Goal: Navigation & Orientation: Find specific page/section

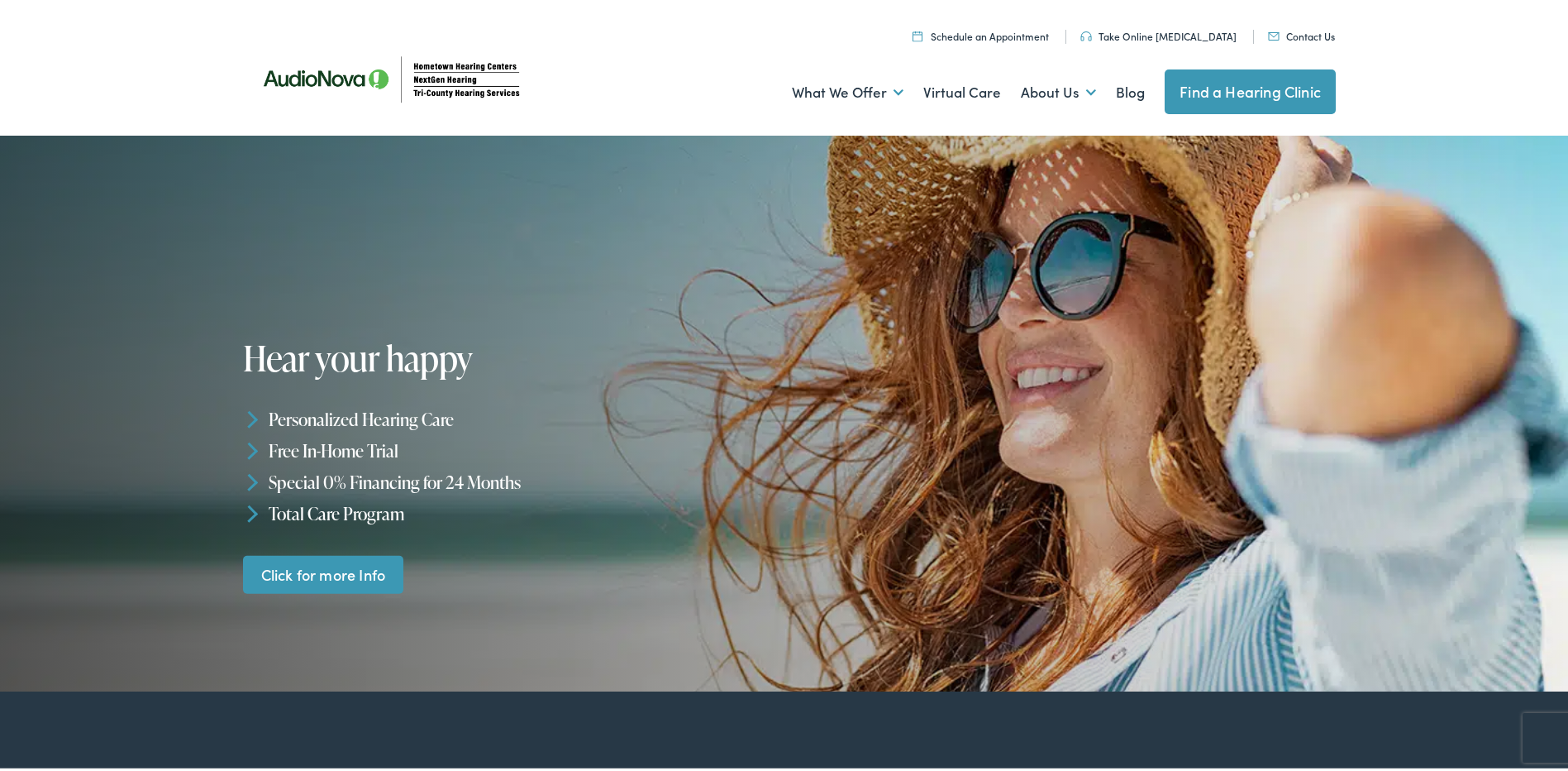
click at [1234, 89] on link "Find a Hearing Clinic" at bounding box center [1250, 89] width 171 height 44
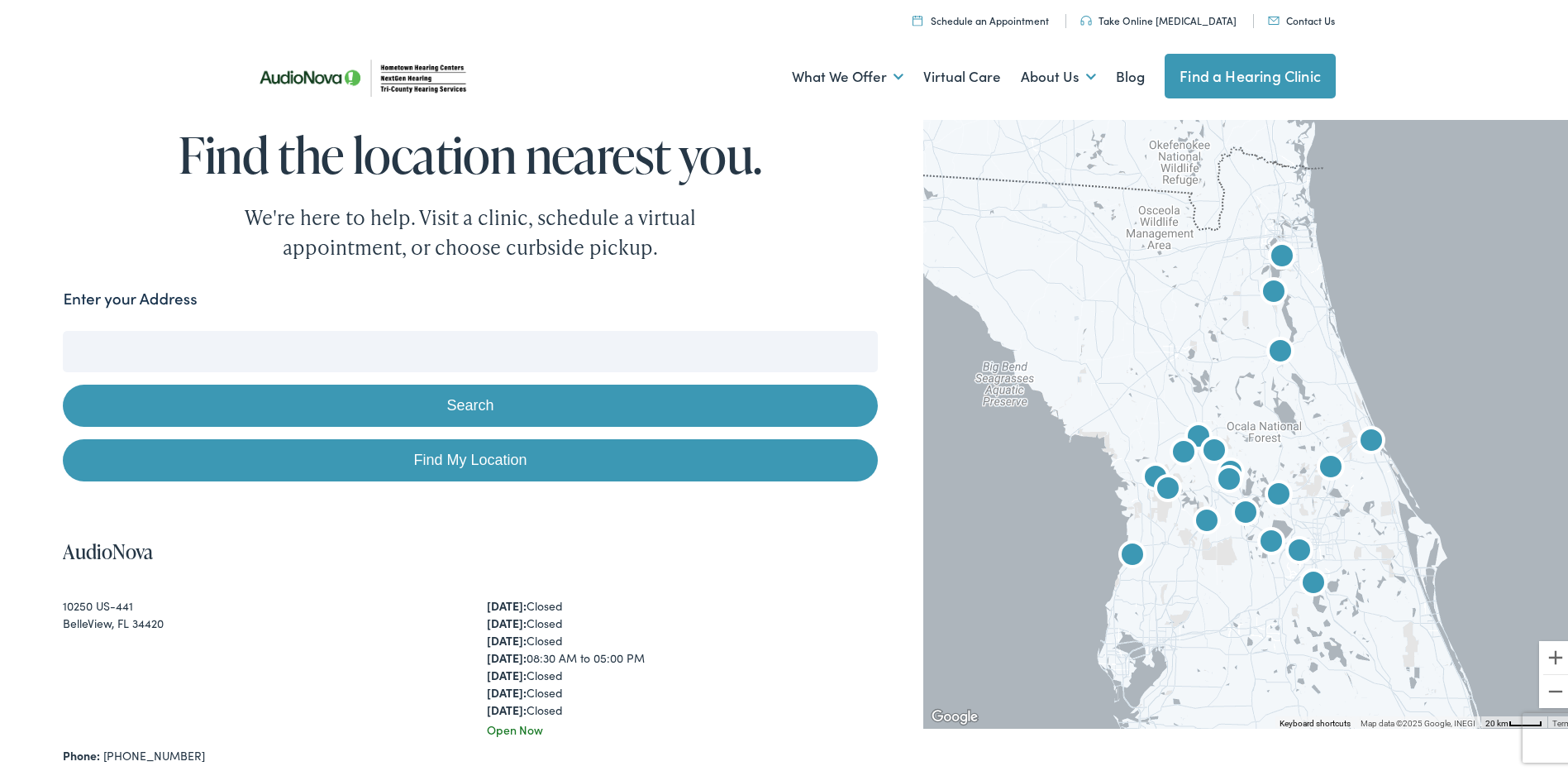
click at [455, 348] on input "Enter your Address" at bounding box center [470, 348] width 814 height 41
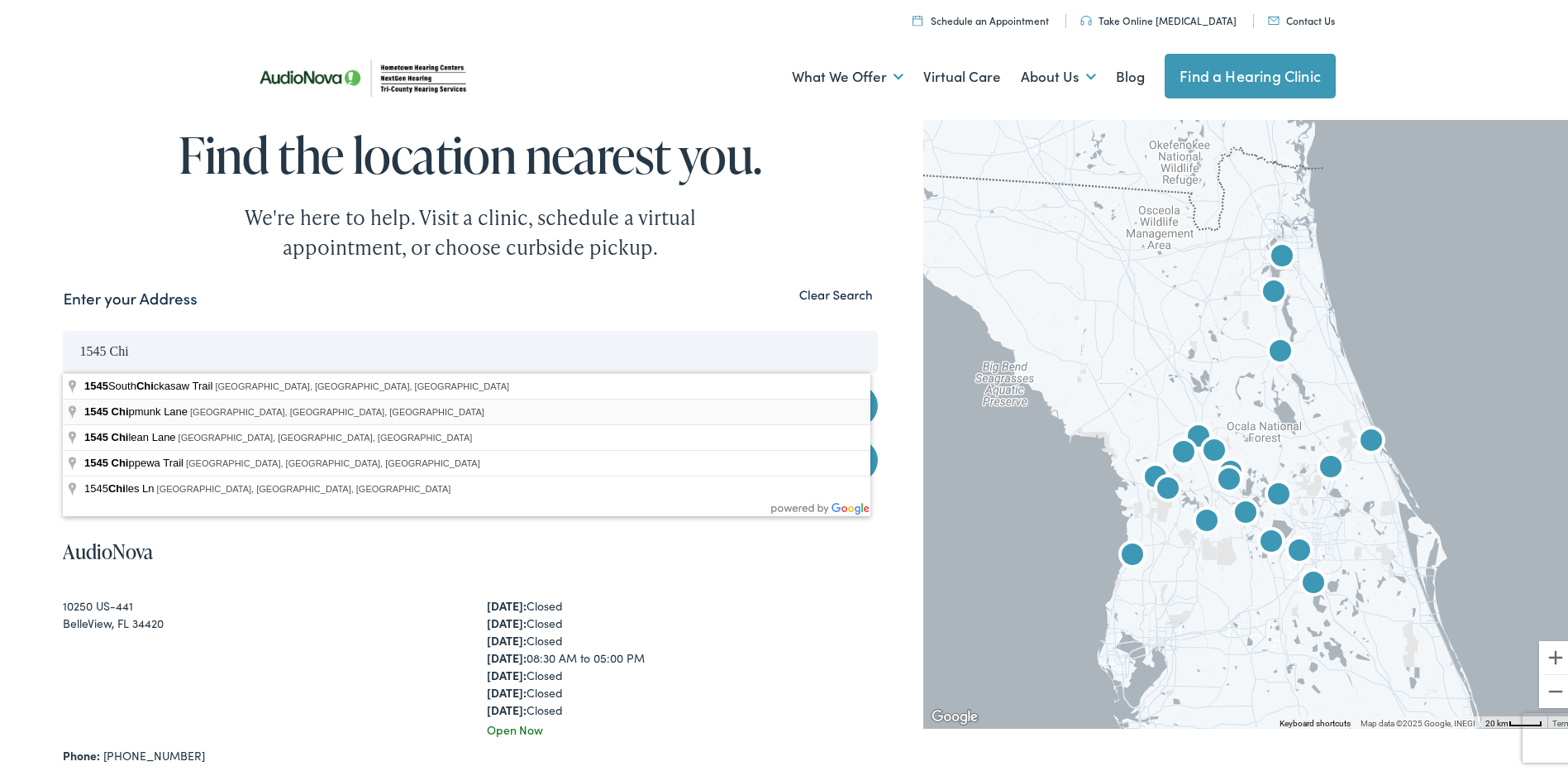
type input "1545 Chipmunk Lane, Oviedo, FL, USA"
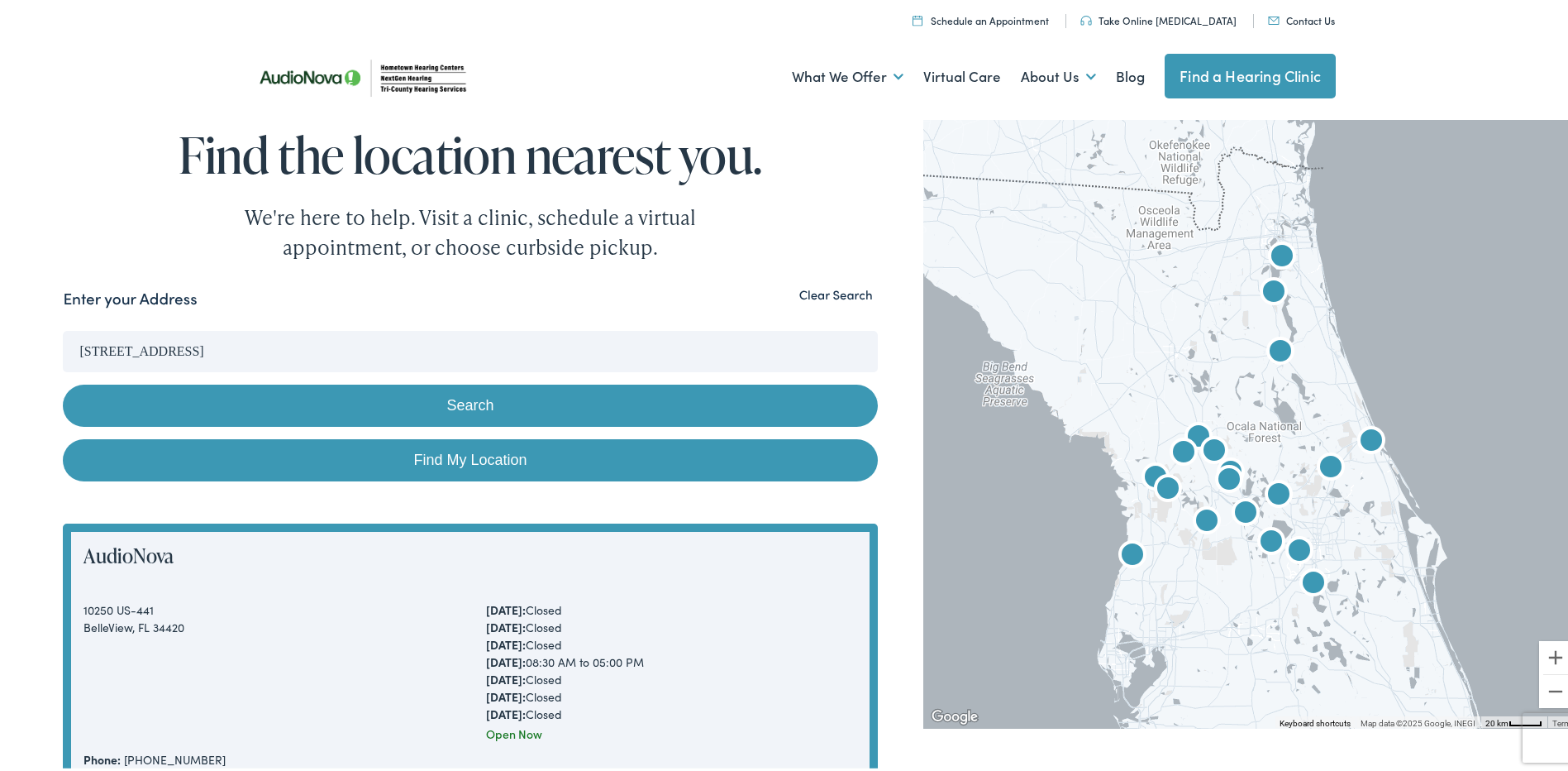
click at [395, 397] on button "Search" at bounding box center [470, 402] width 814 height 42
click at [463, 404] on button "Search" at bounding box center [470, 402] width 814 height 42
click at [463, 398] on button "Search" at bounding box center [470, 402] width 814 height 42
click at [529, 348] on input "1545 Chipmunk Lane, Oviedo, FL, USA" at bounding box center [470, 348] width 814 height 41
click at [63, 381] on button "Search" at bounding box center [470, 402] width 814 height 42
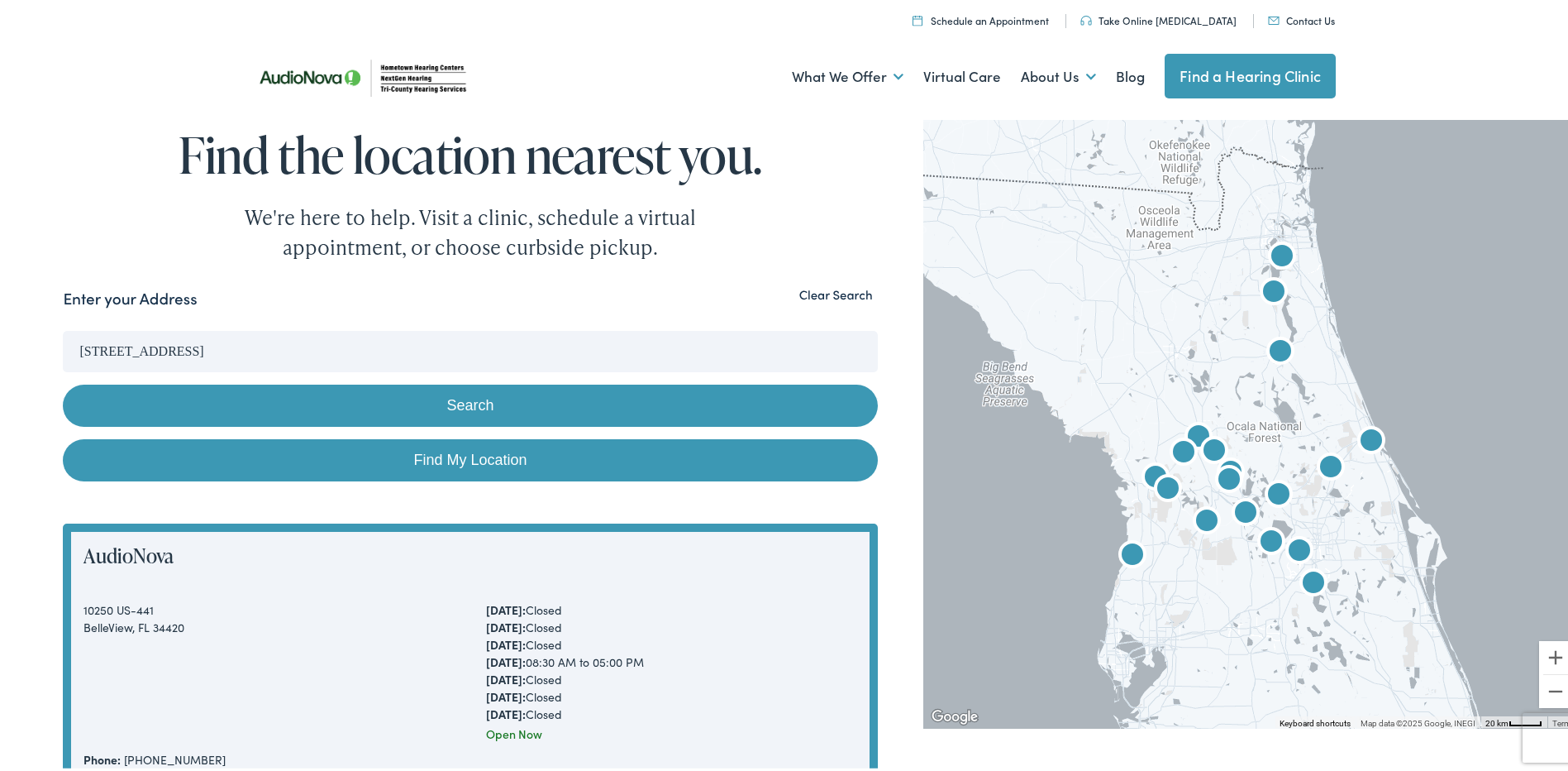
click at [523, 407] on button "Search" at bounding box center [470, 402] width 814 height 42
click at [477, 394] on button "Search" at bounding box center [470, 402] width 814 height 42
click at [1270, 490] on img "AudioNova" at bounding box center [1279, 493] width 53 height 53
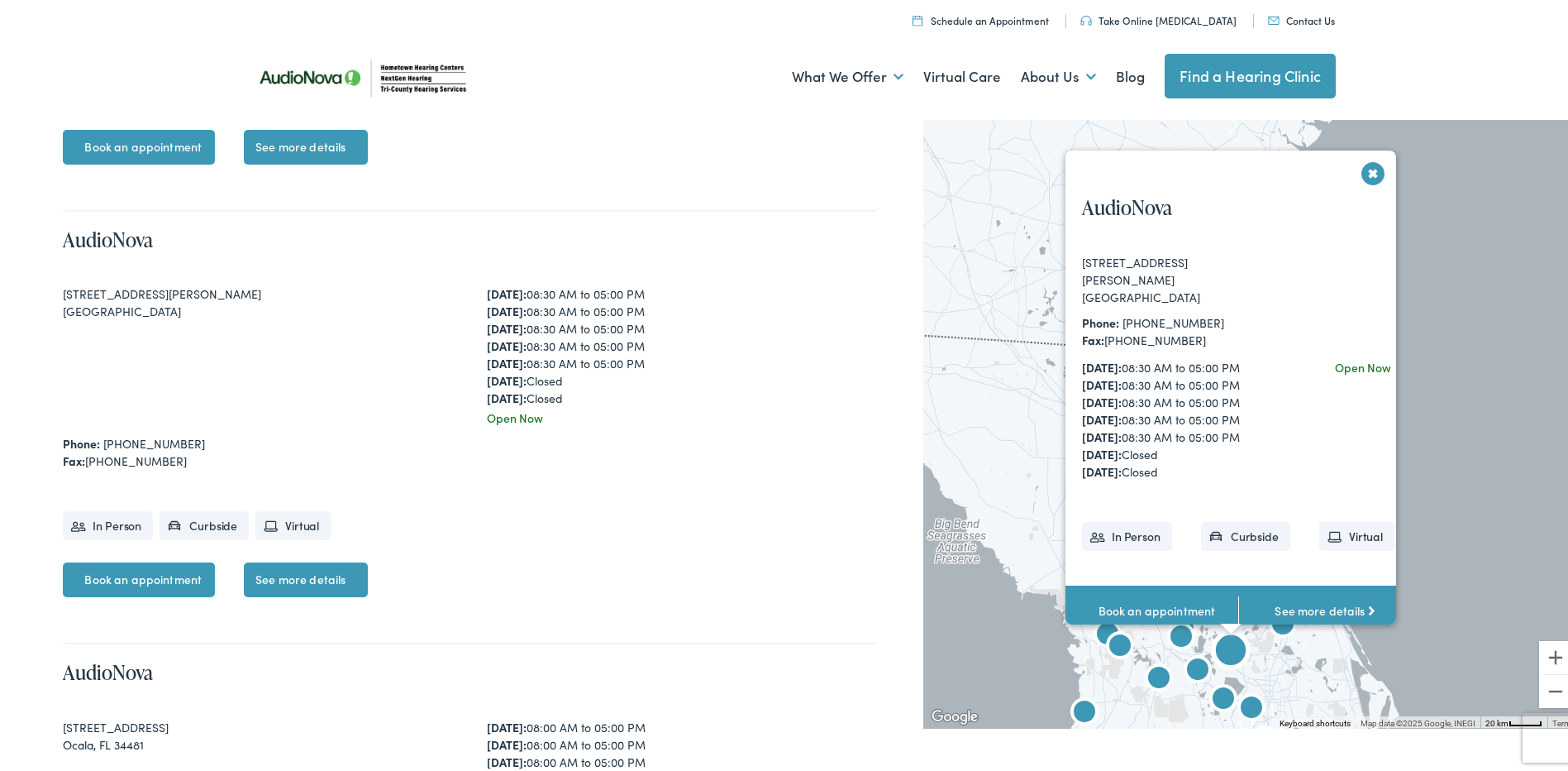
scroll to position [4692, 0]
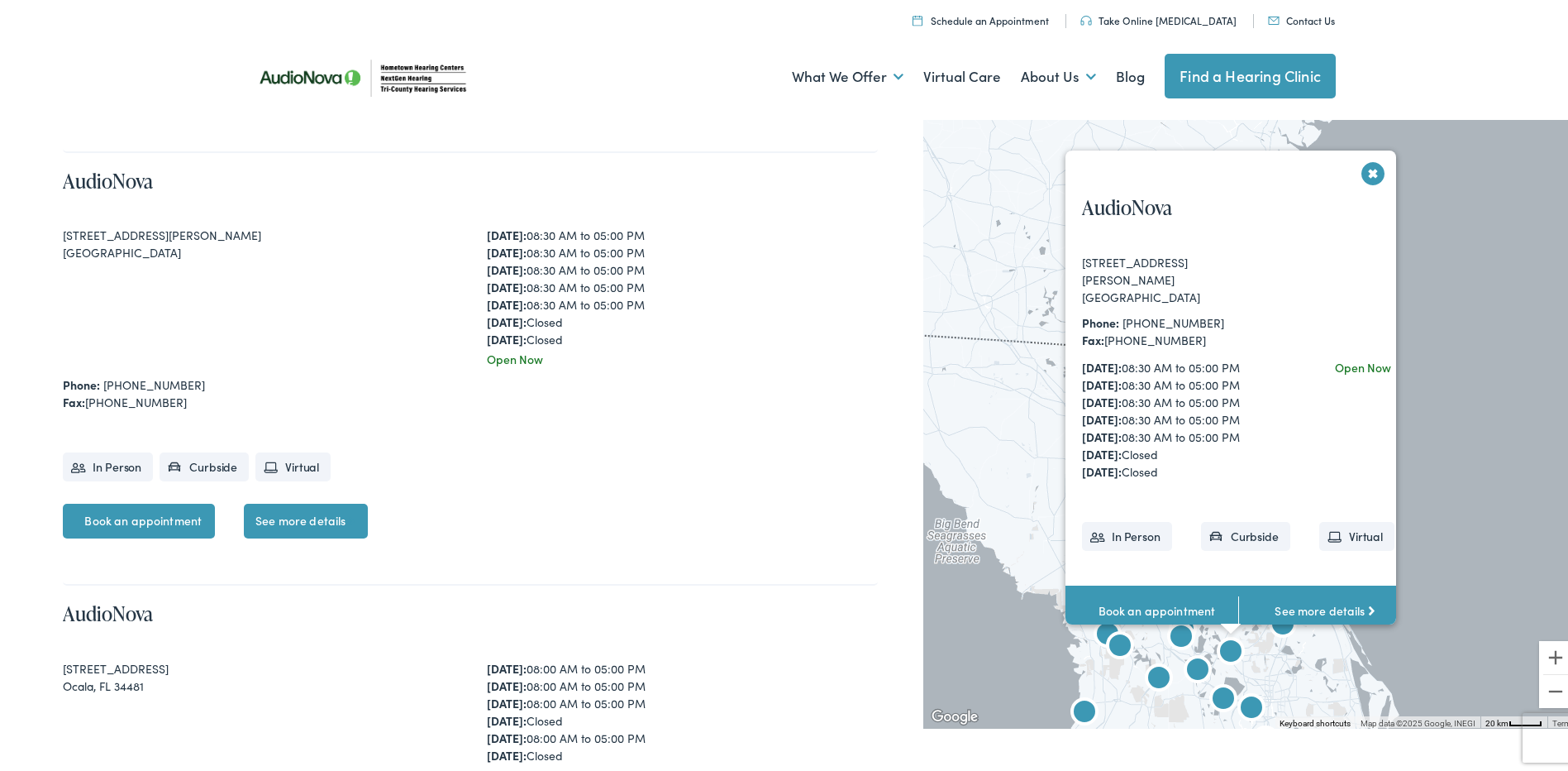
click at [1483, 461] on div "AudioNova 111 Waterman Ave Mount Dora, FL 32757 Phone: 407-784-0152 Fax: 888-31…" at bounding box center [1252, 418] width 657 height 612
click at [1362, 180] on button "Close" at bounding box center [1374, 170] width 29 height 29
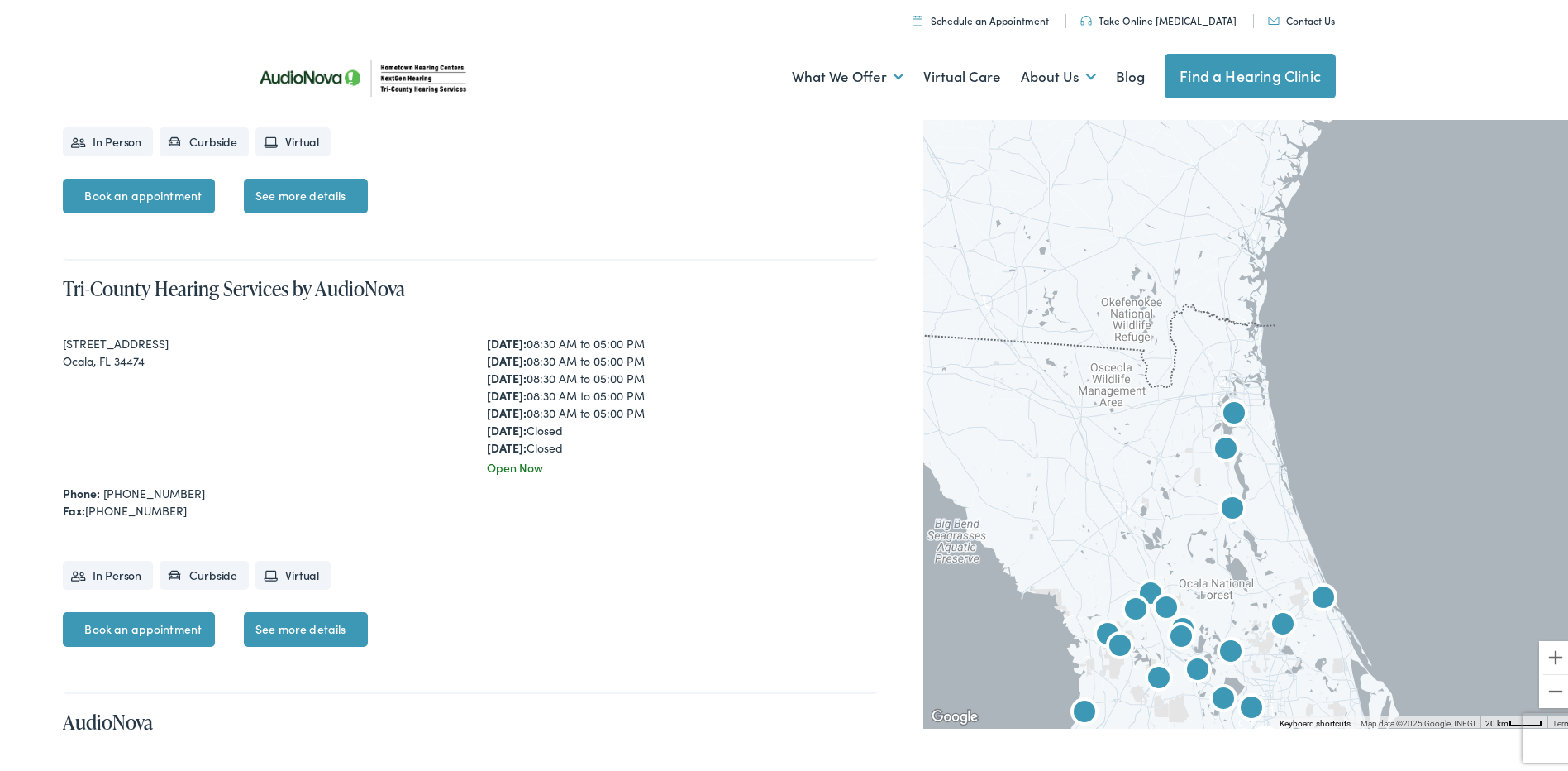
scroll to position [5597, 0]
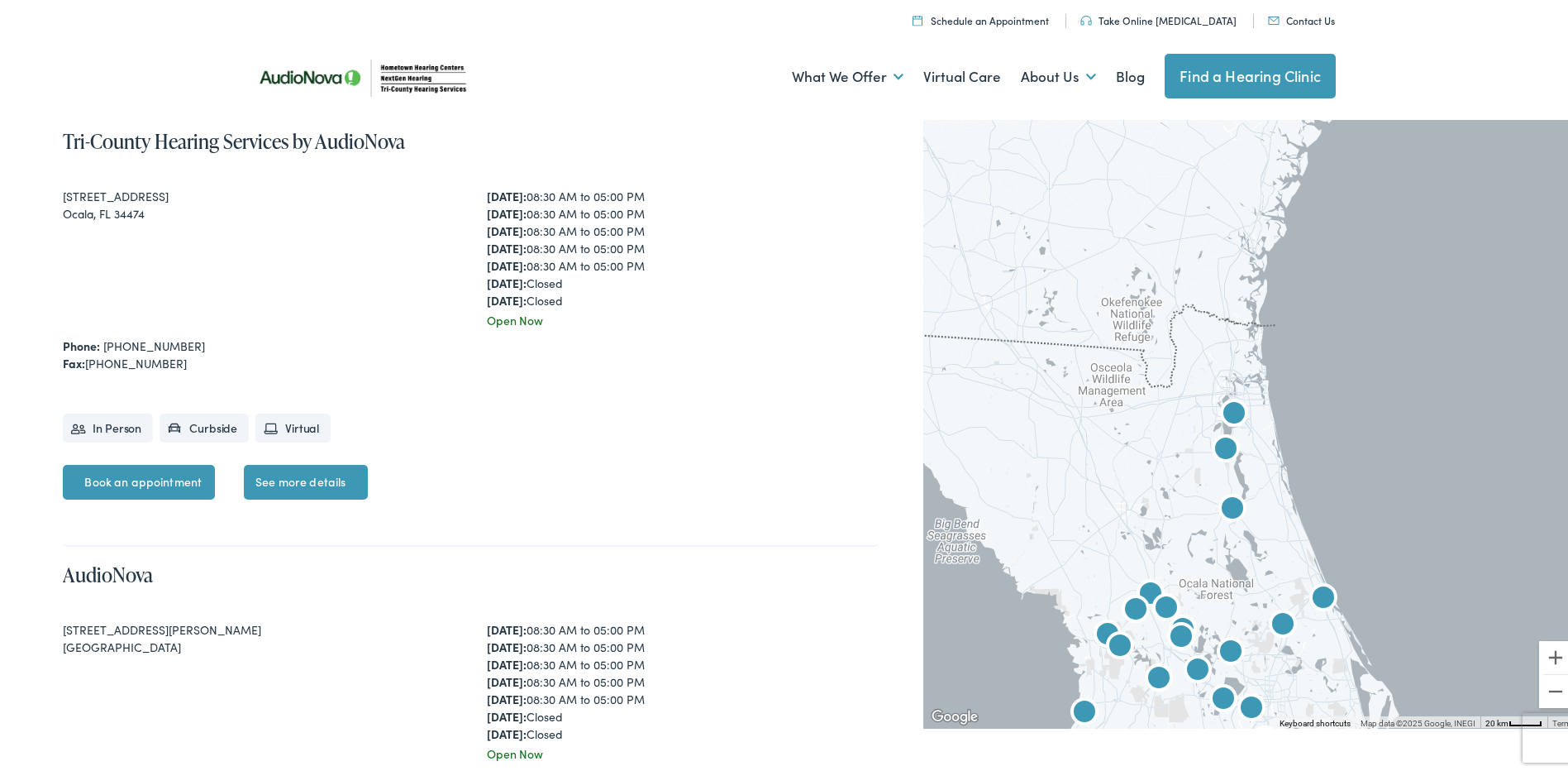
click at [1270, 620] on img "AudioNova" at bounding box center [1283, 623] width 53 height 53
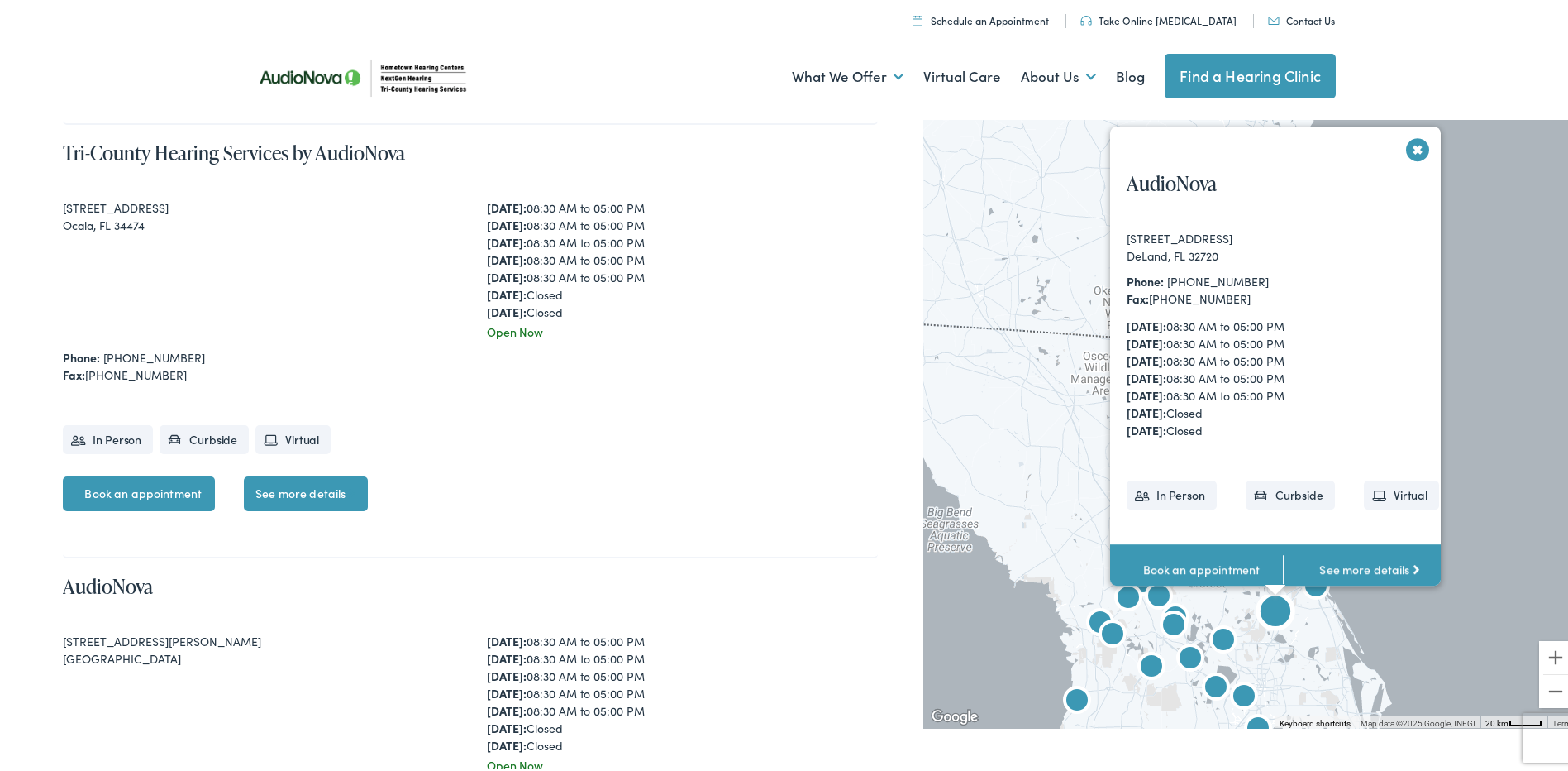
click at [1270, 620] on img "AudioNova" at bounding box center [1276, 611] width 53 height 53
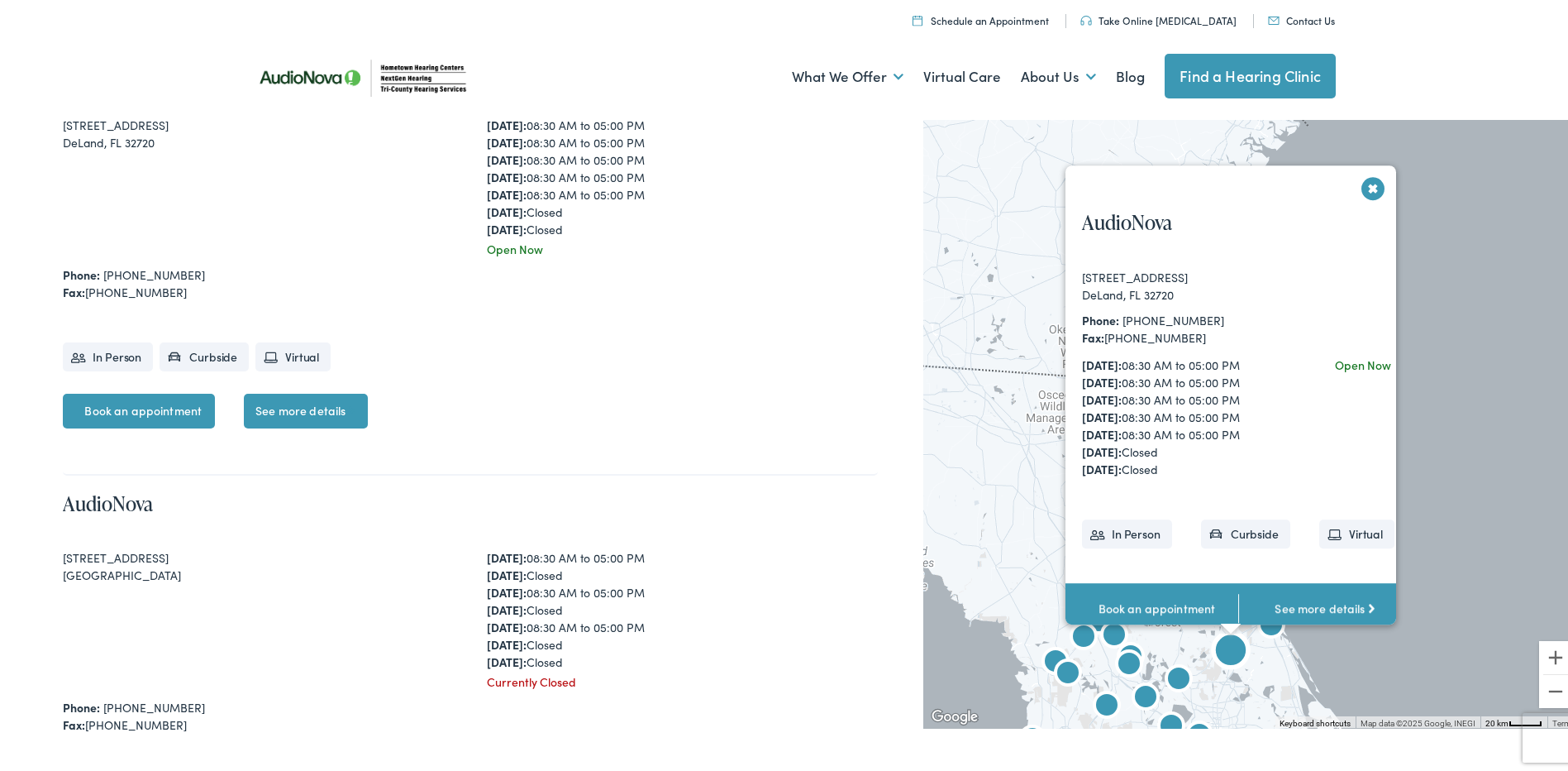
scroll to position [2093, 0]
